Goal: Transaction & Acquisition: Subscribe to service/newsletter

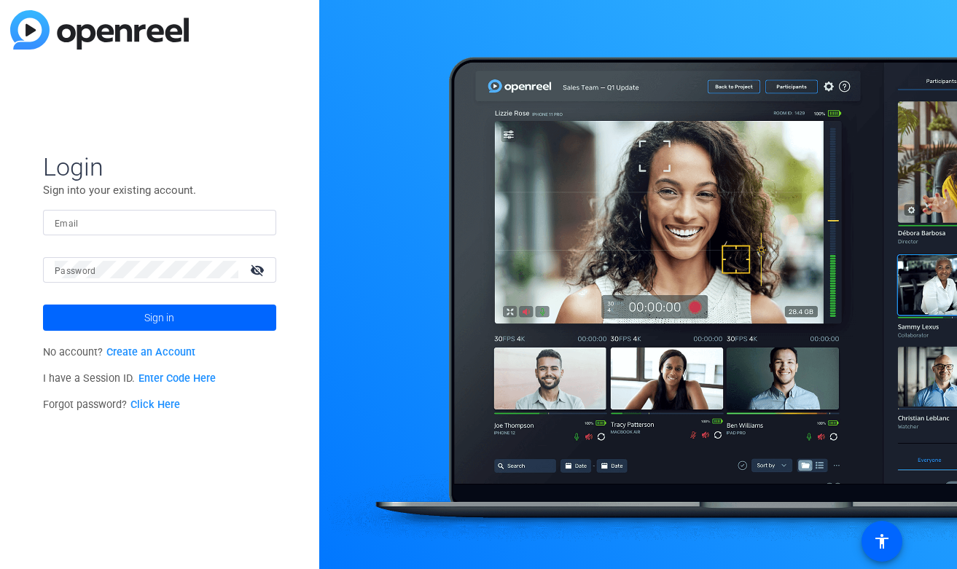
click at [160, 232] on div at bounding box center [160, 223] width 210 height 26
type input "nio"
click at [178, 234] on div at bounding box center [160, 223] width 210 height 26
click at [144, 346] on link "Create an Account" at bounding box center [150, 352] width 89 height 12
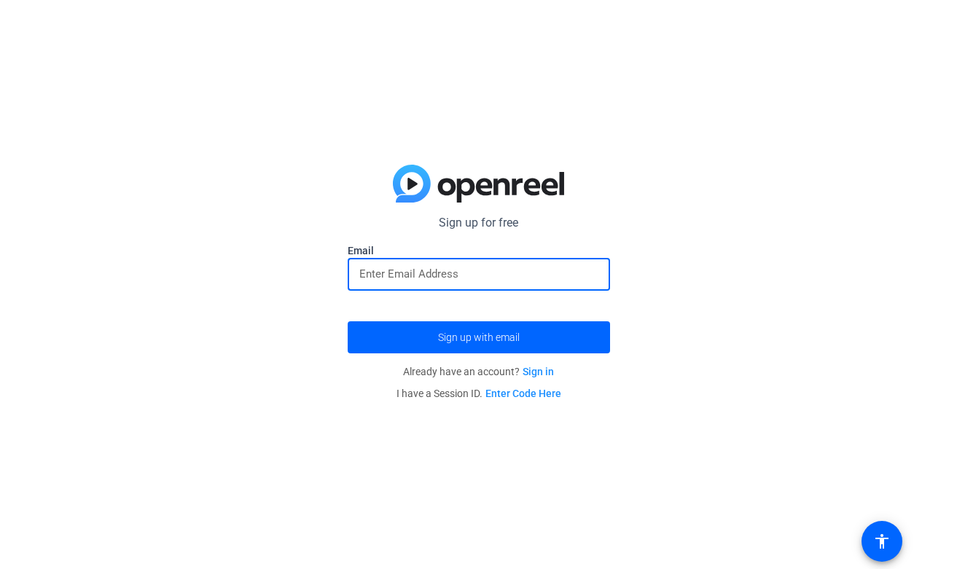
click at [408, 271] on input "email" at bounding box center [478, 274] width 239 height 18
type input "nicodrake4@gmail.com"
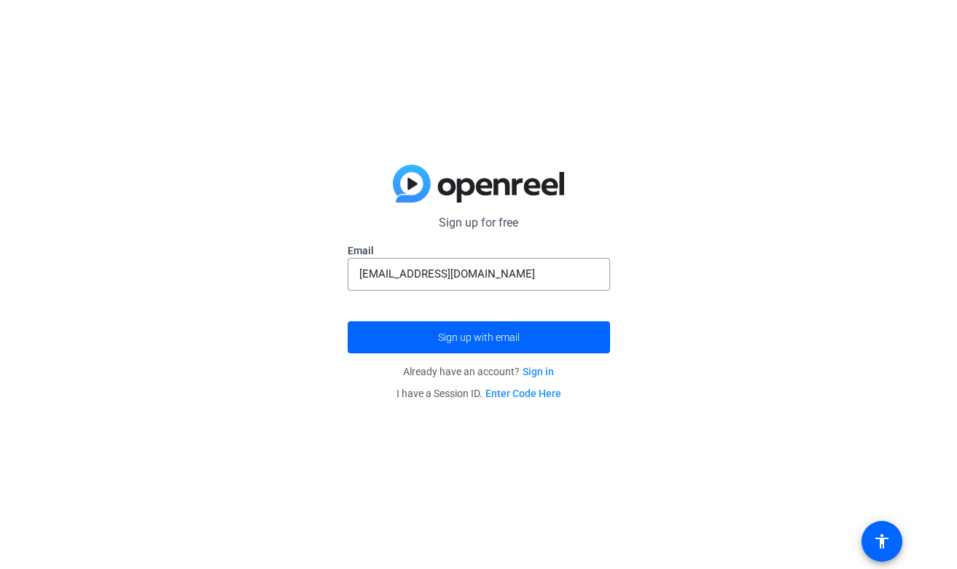
click at [474, 362] on p "Already have an account? Sign in" at bounding box center [479, 372] width 263 height 22
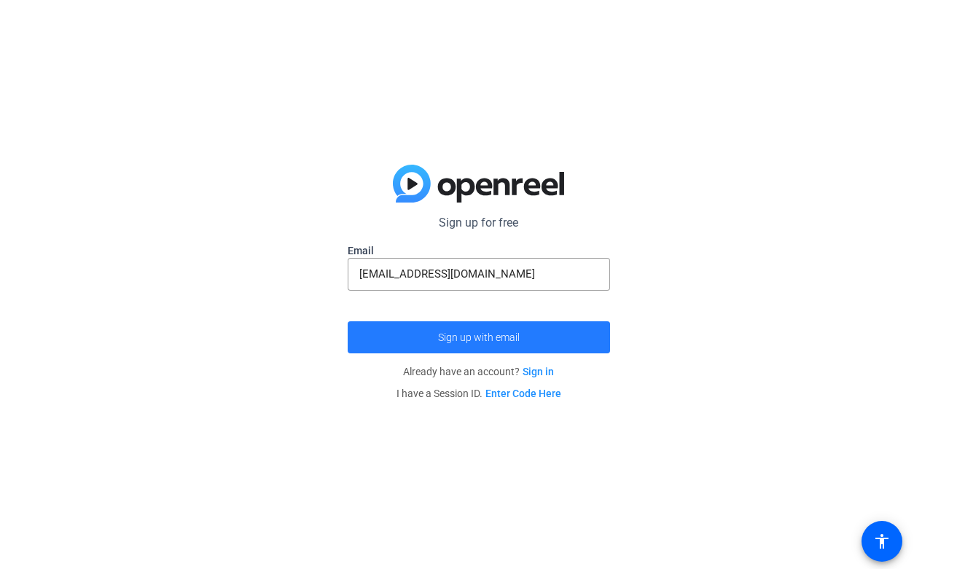
click at [474, 338] on span "Sign up with email" at bounding box center [479, 338] width 82 height 0
